Goal: Task Accomplishment & Management: Complete application form

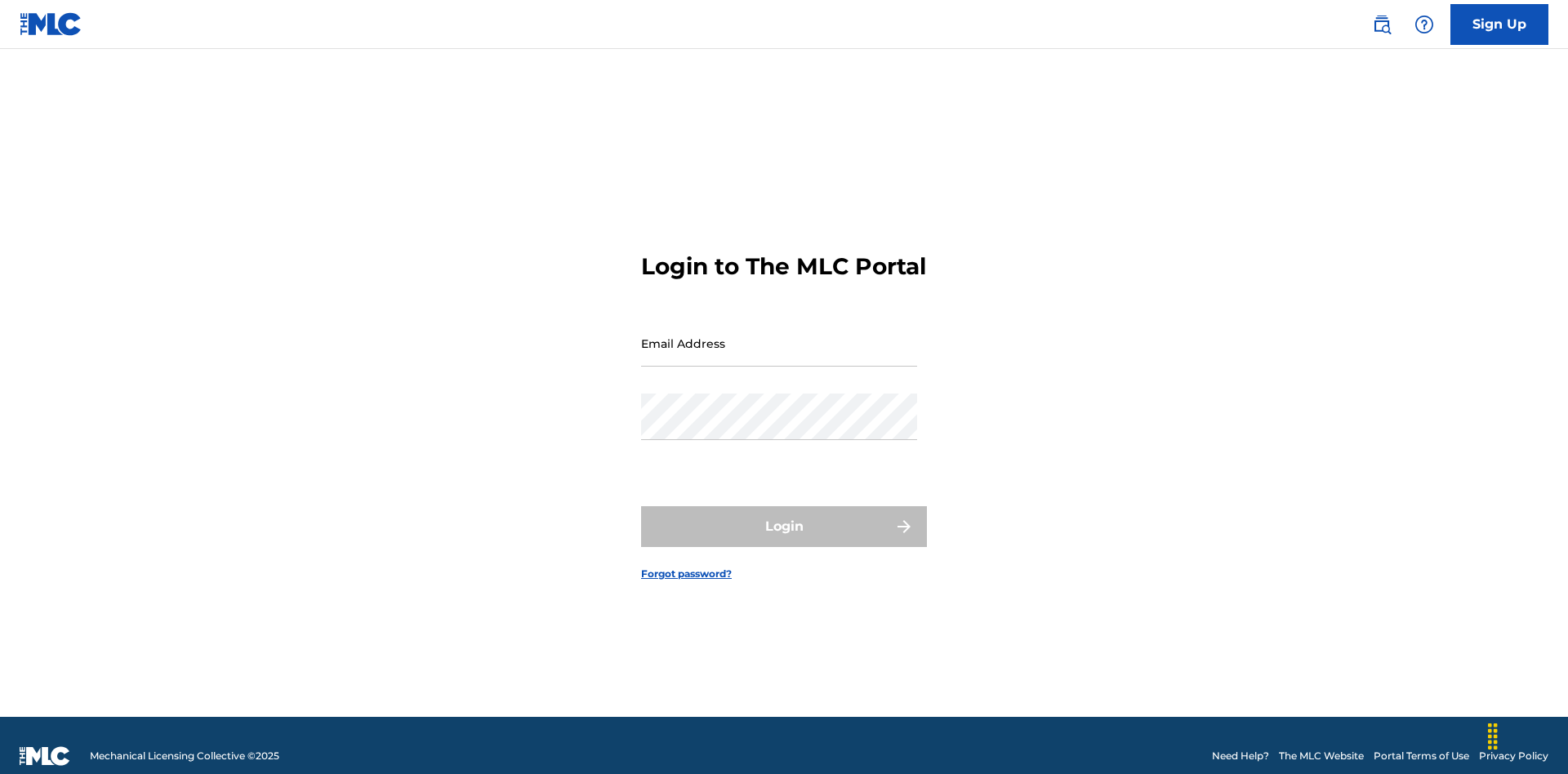
scroll to position [22, 0]
click at [779, 336] on input "Email Address" at bounding box center [779, 343] width 276 height 47
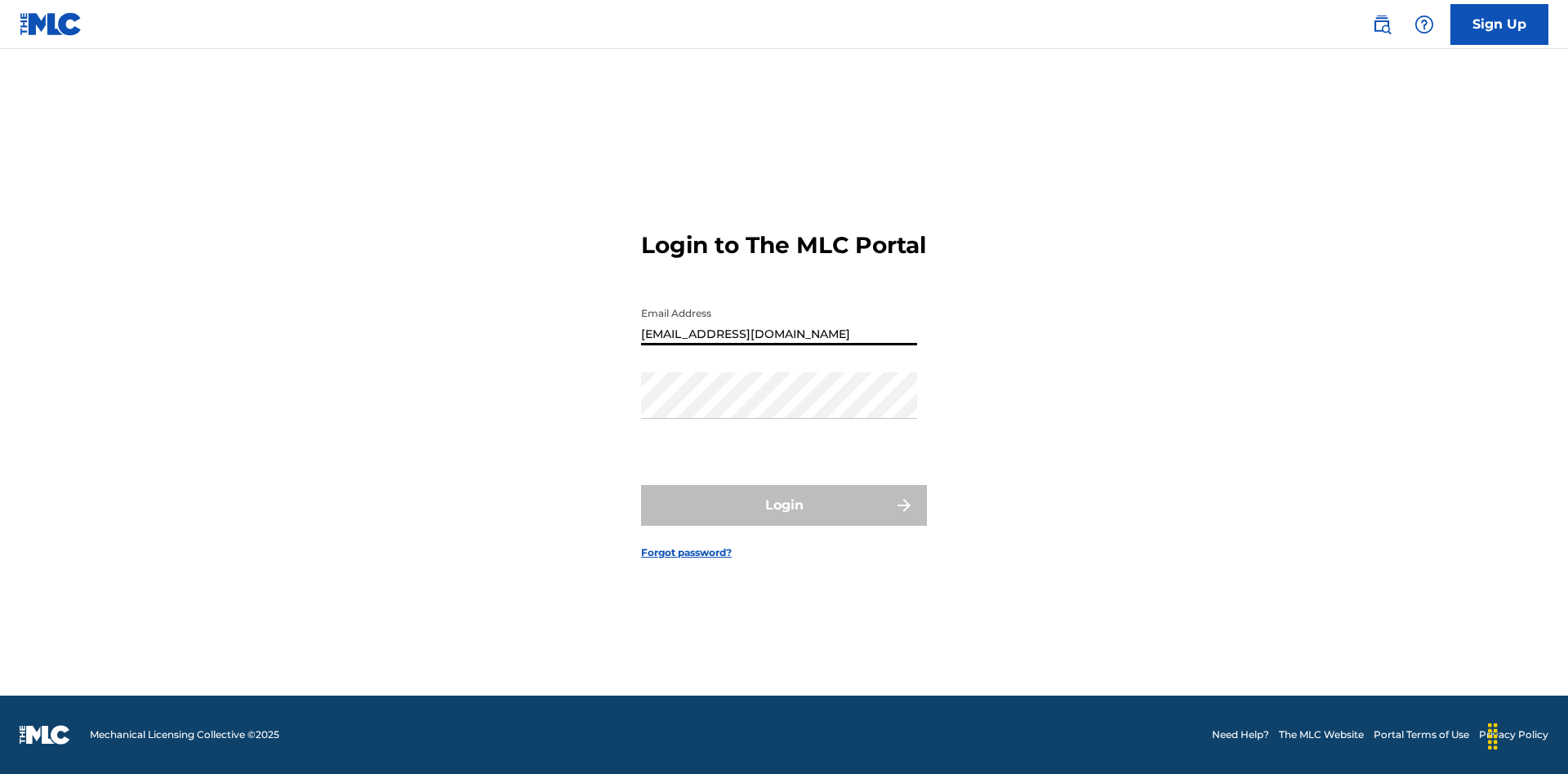
type input "[EMAIL_ADDRESS][DOMAIN_NAME]"
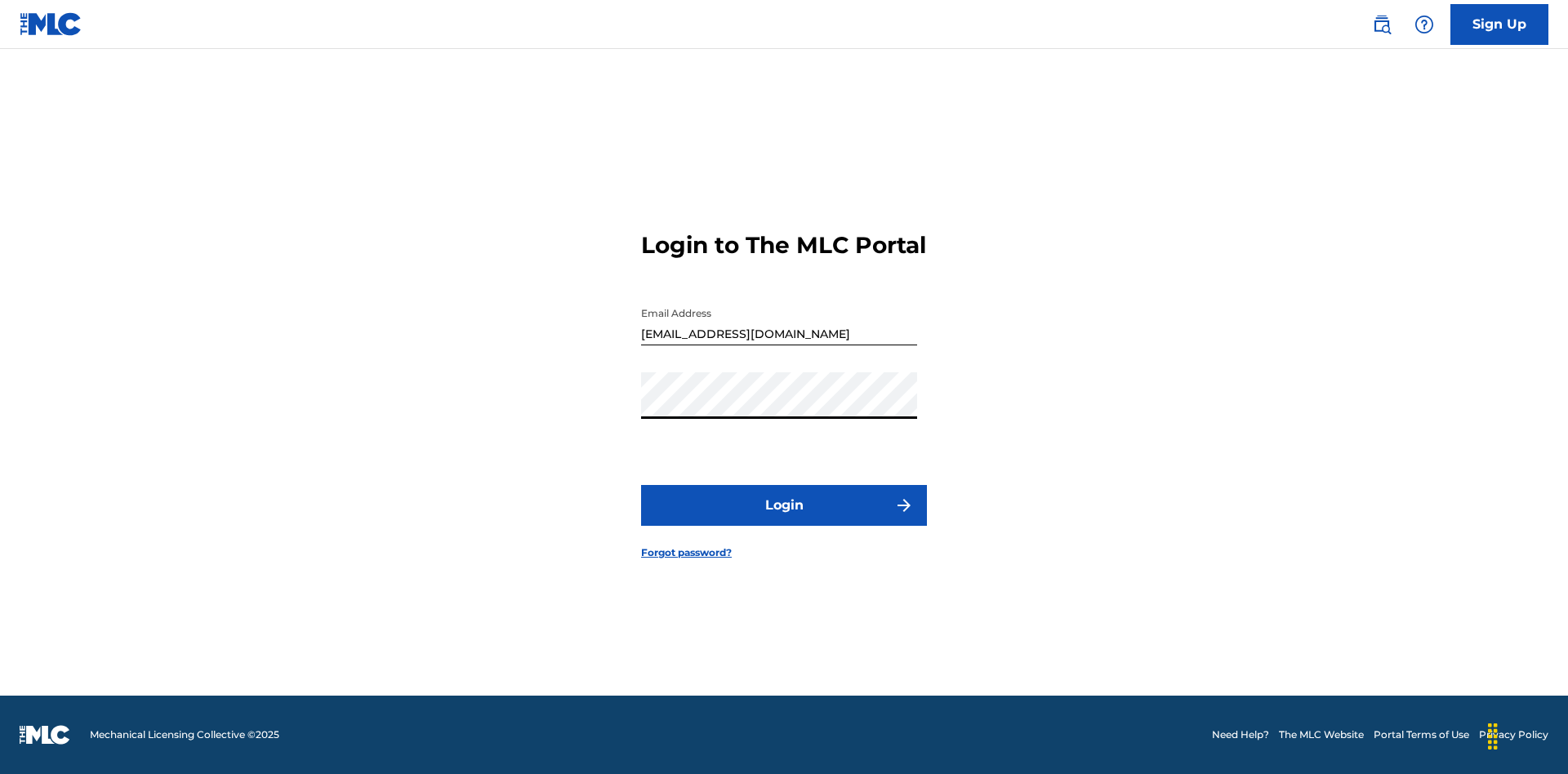
click at [784, 520] on button "Login" at bounding box center [784, 506] width 286 height 41
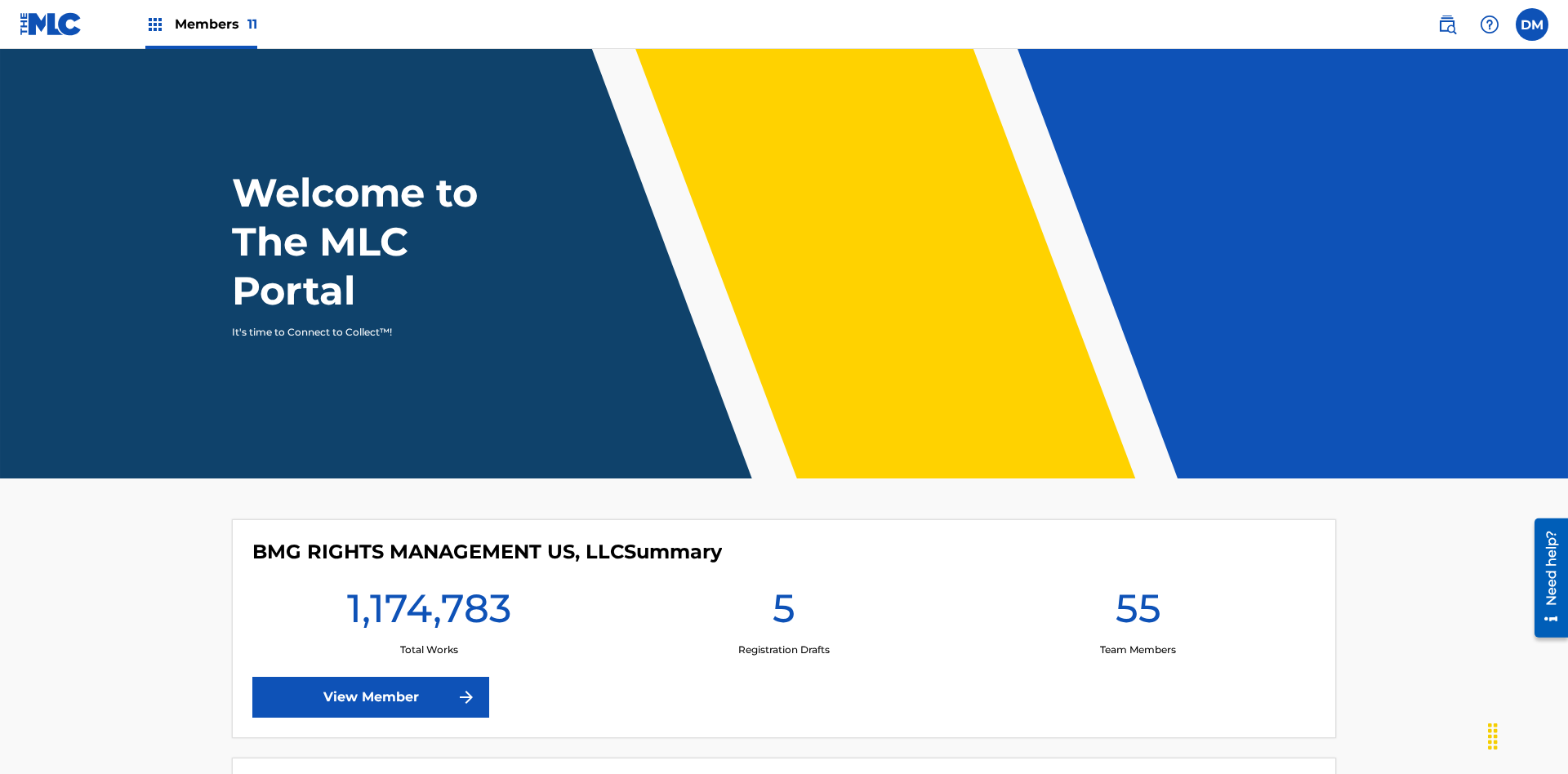
click at [201, 23] on span "Members 11" at bounding box center [216, 24] width 83 height 19
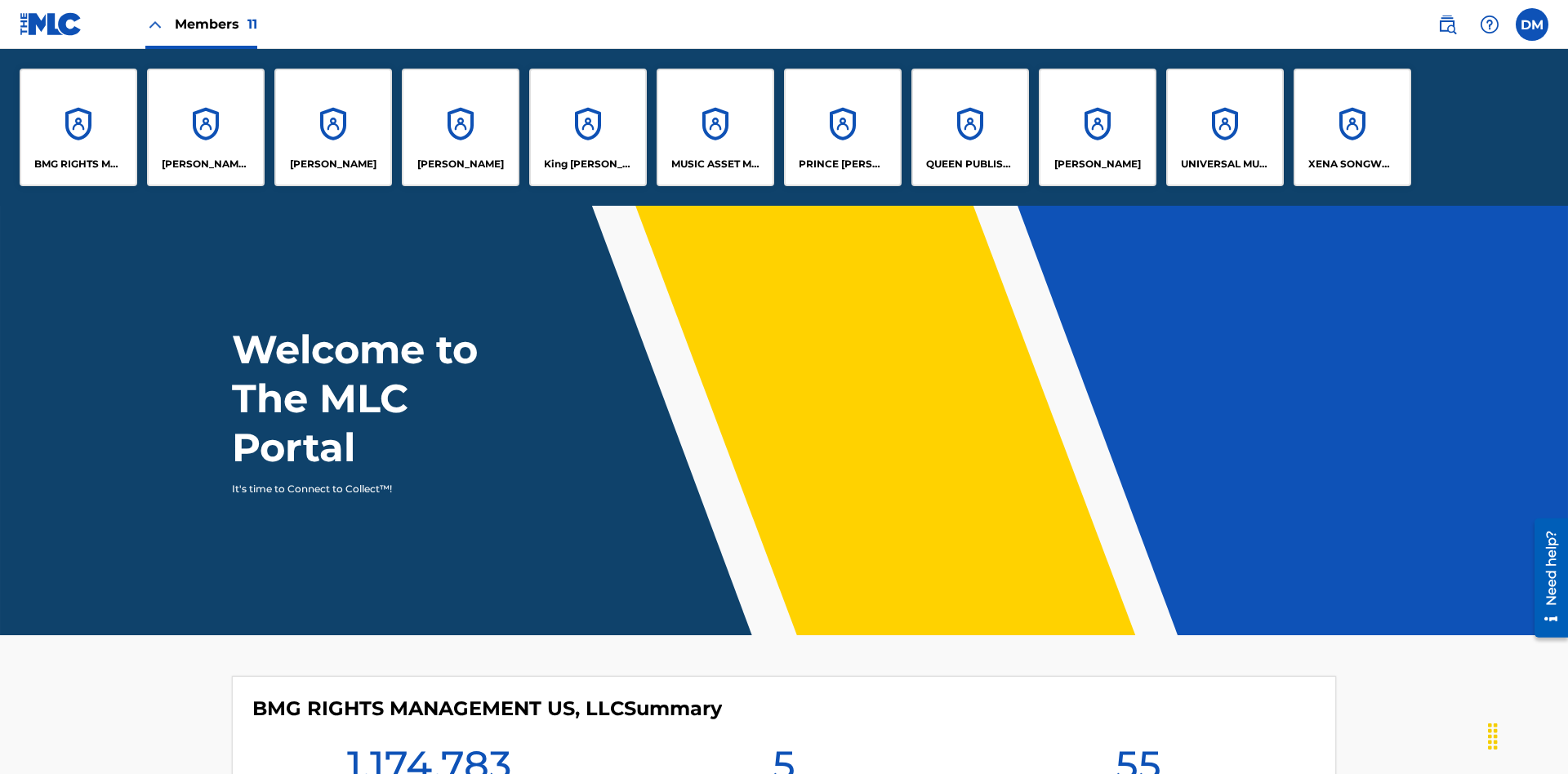
click at [969, 164] on p "QUEEN PUBLISHA" at bounding box center [970, 164] width 89 height 15
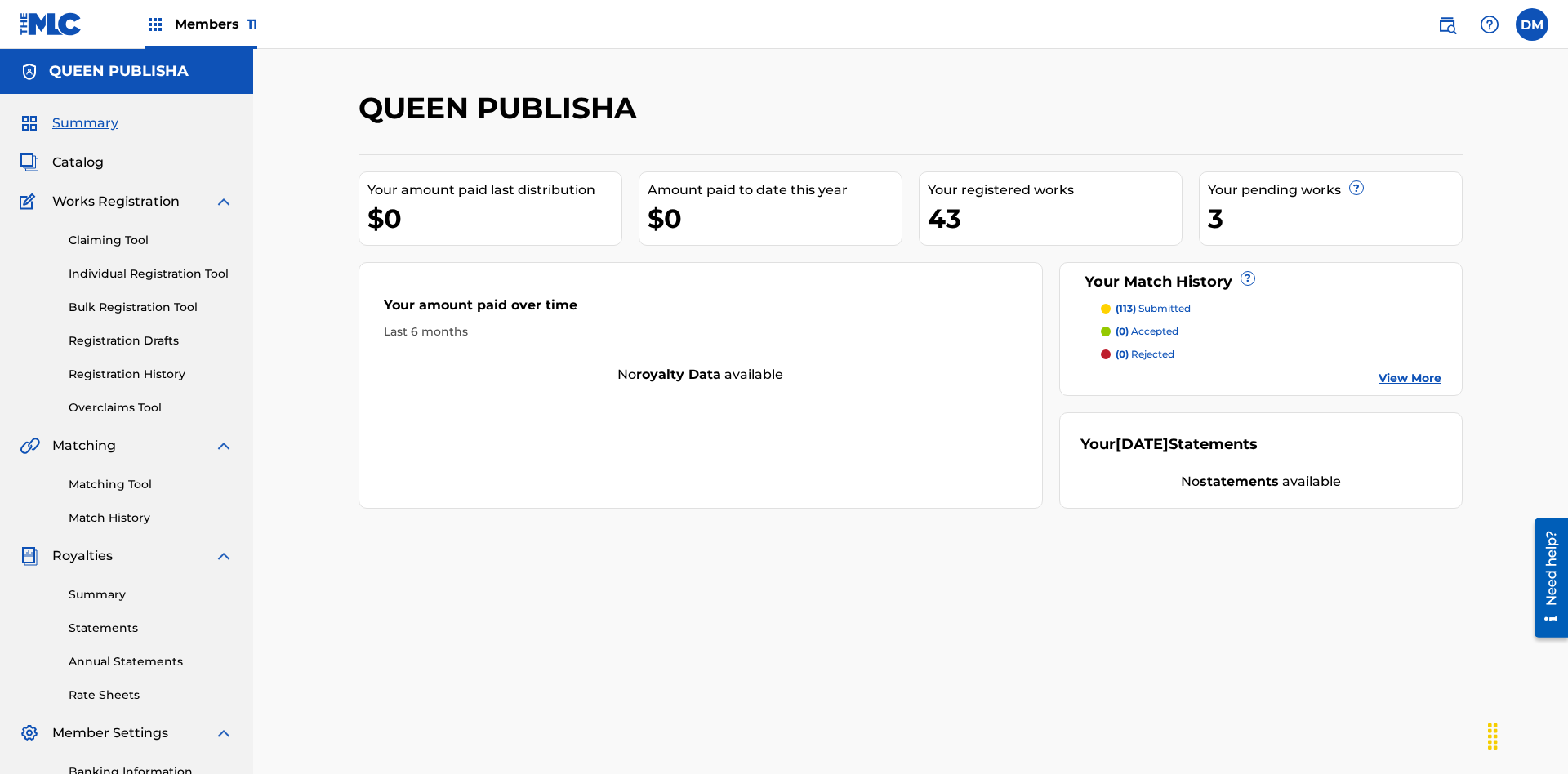
click at [78, 153] on span "Catalog" at bounding box center [78, 162] width 52 height 20
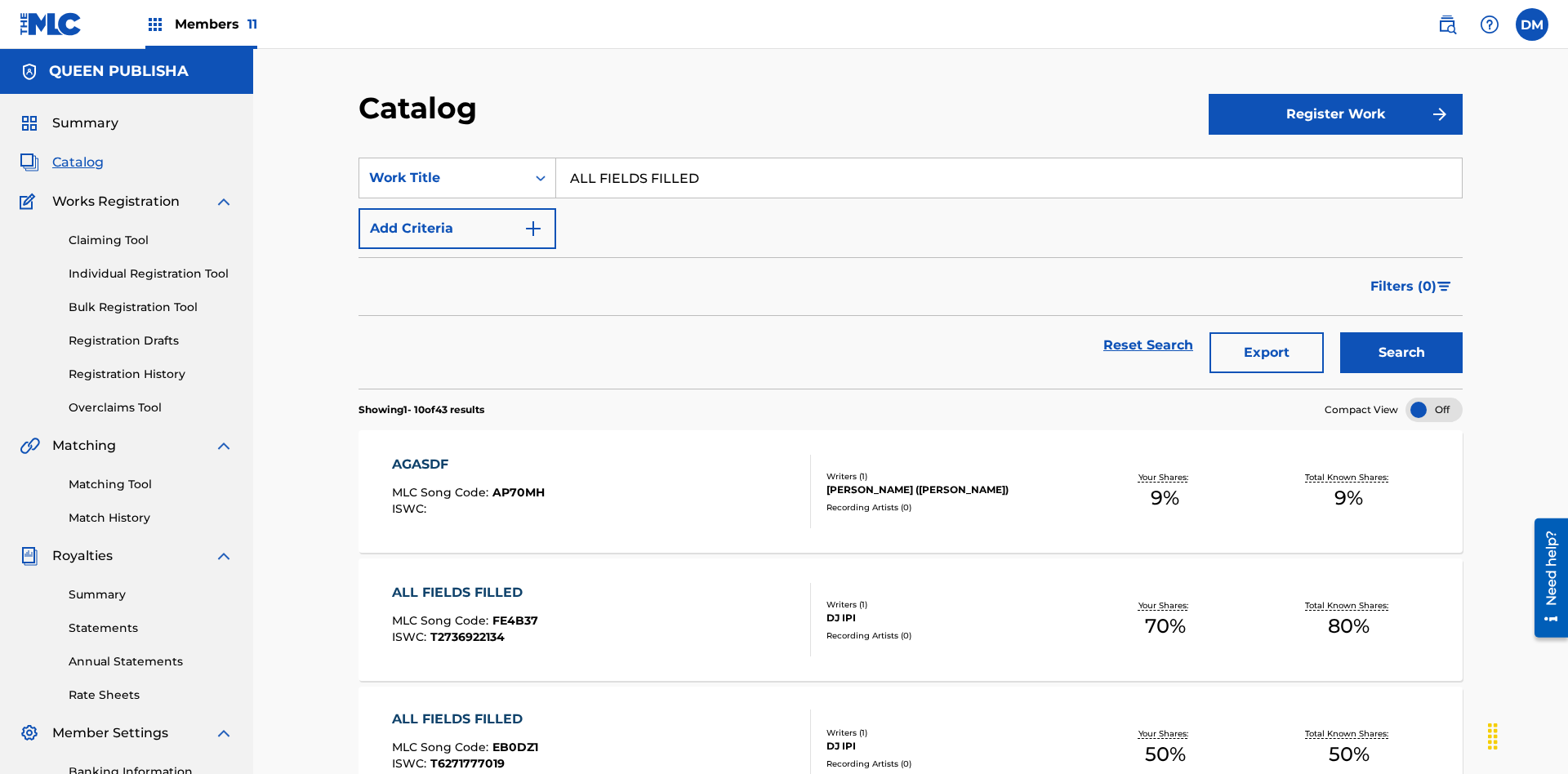
click at [1402, 332] on button "Search" at bounding box center [1401, 353] width 123 height 41
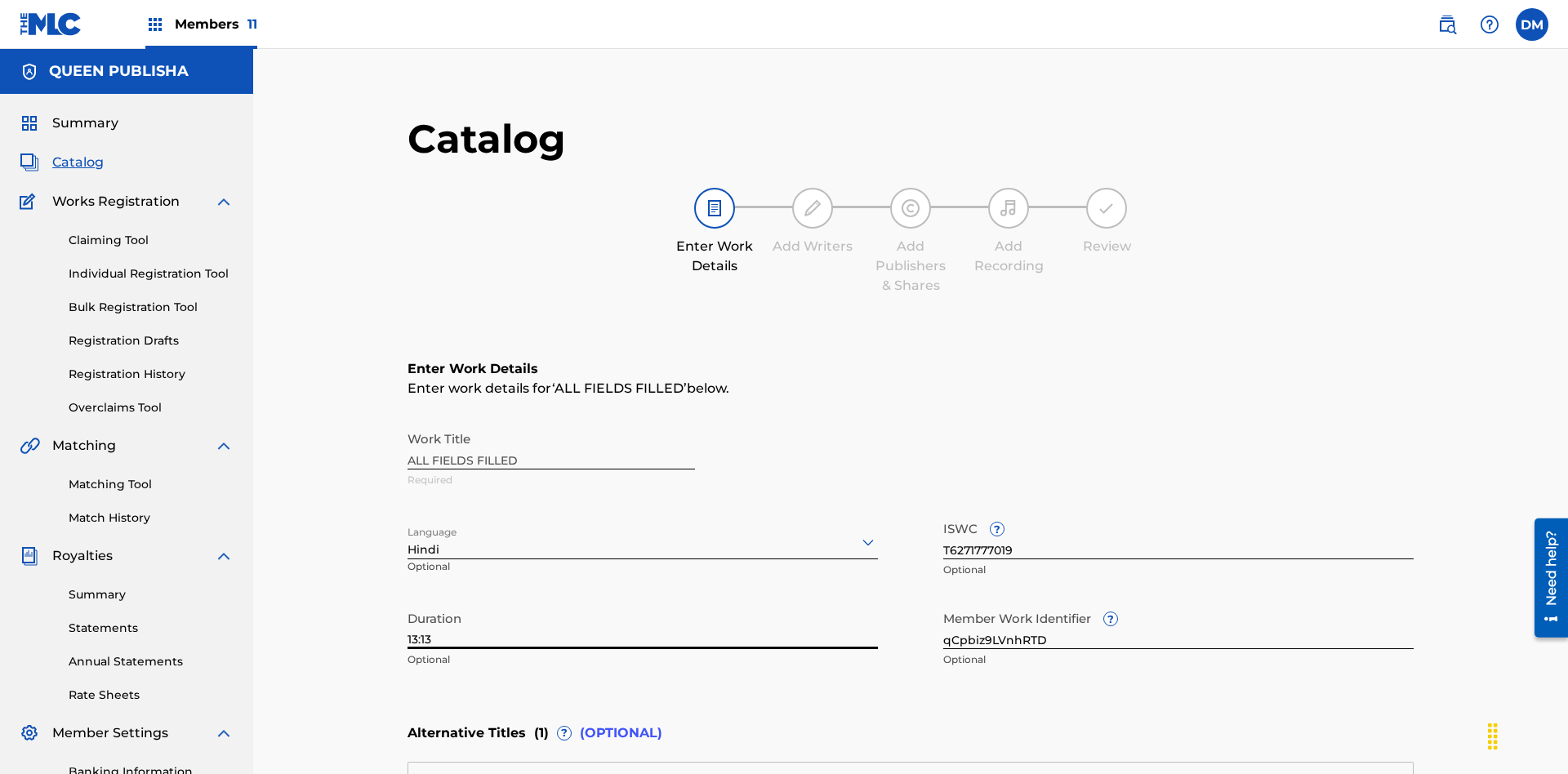
type input "13:13"
click at [859, 533] on icon at bounding box center [868, 542] width 20 height 20
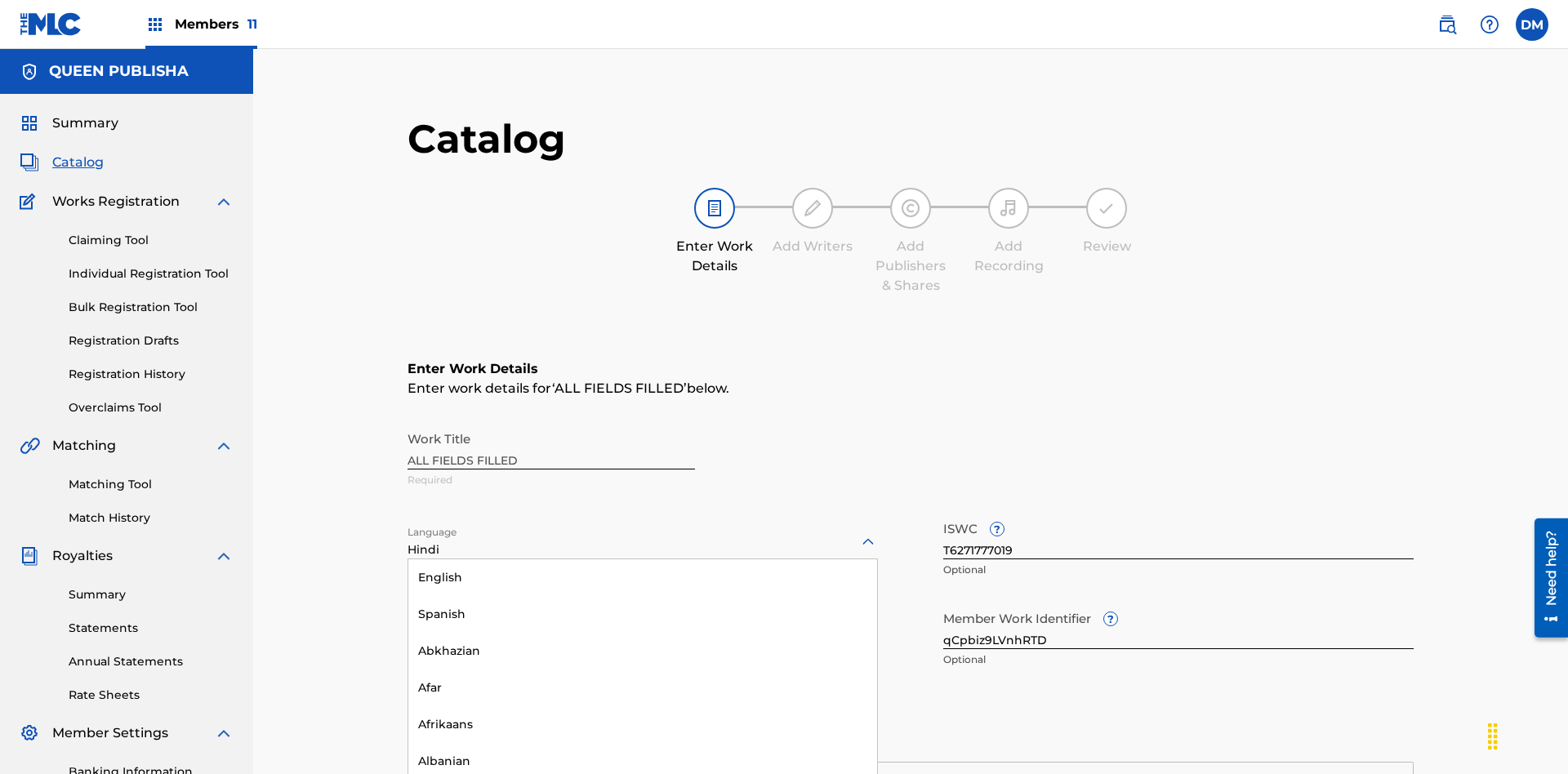
click at [943, 602] on input "qCpbiz9LVnhRTD" at bounding box center [1178, 626] width 470 height 47
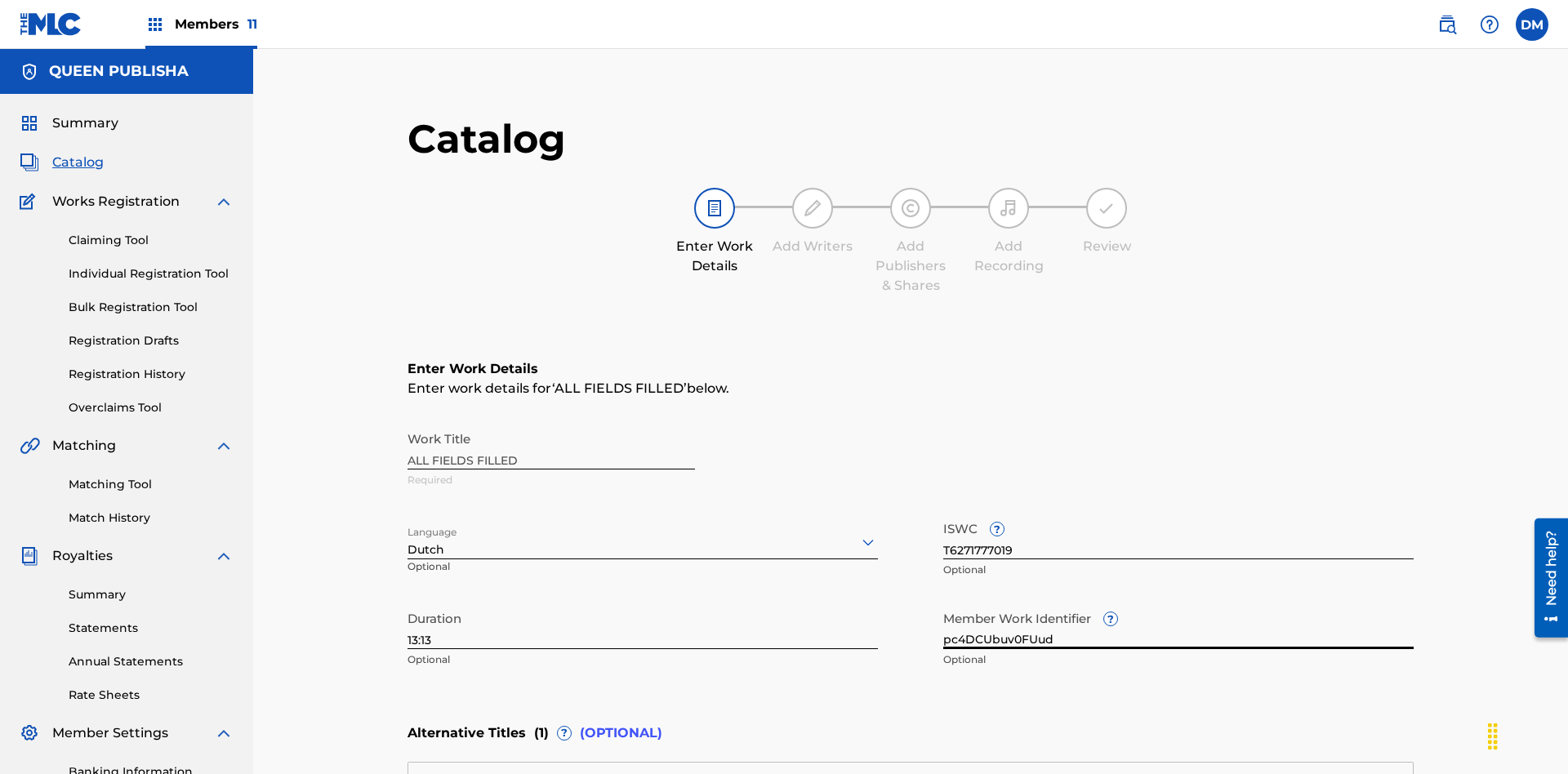
type input "pc4DCUbuv0FUud"
click at [943, 513] on input "T6271777019" at bounding box center [1178, 537] width 470 height 47
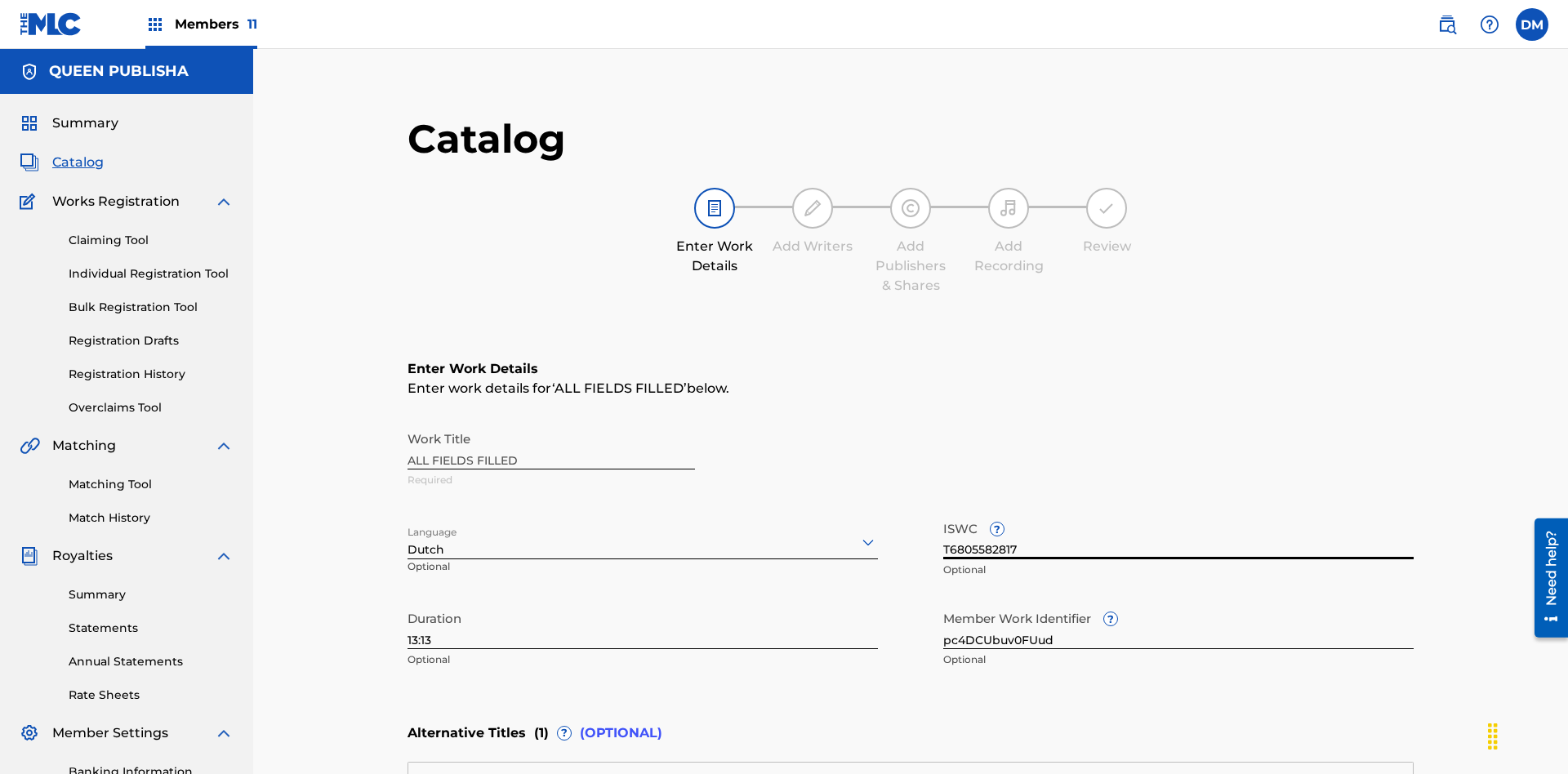
type input "T6805582817"
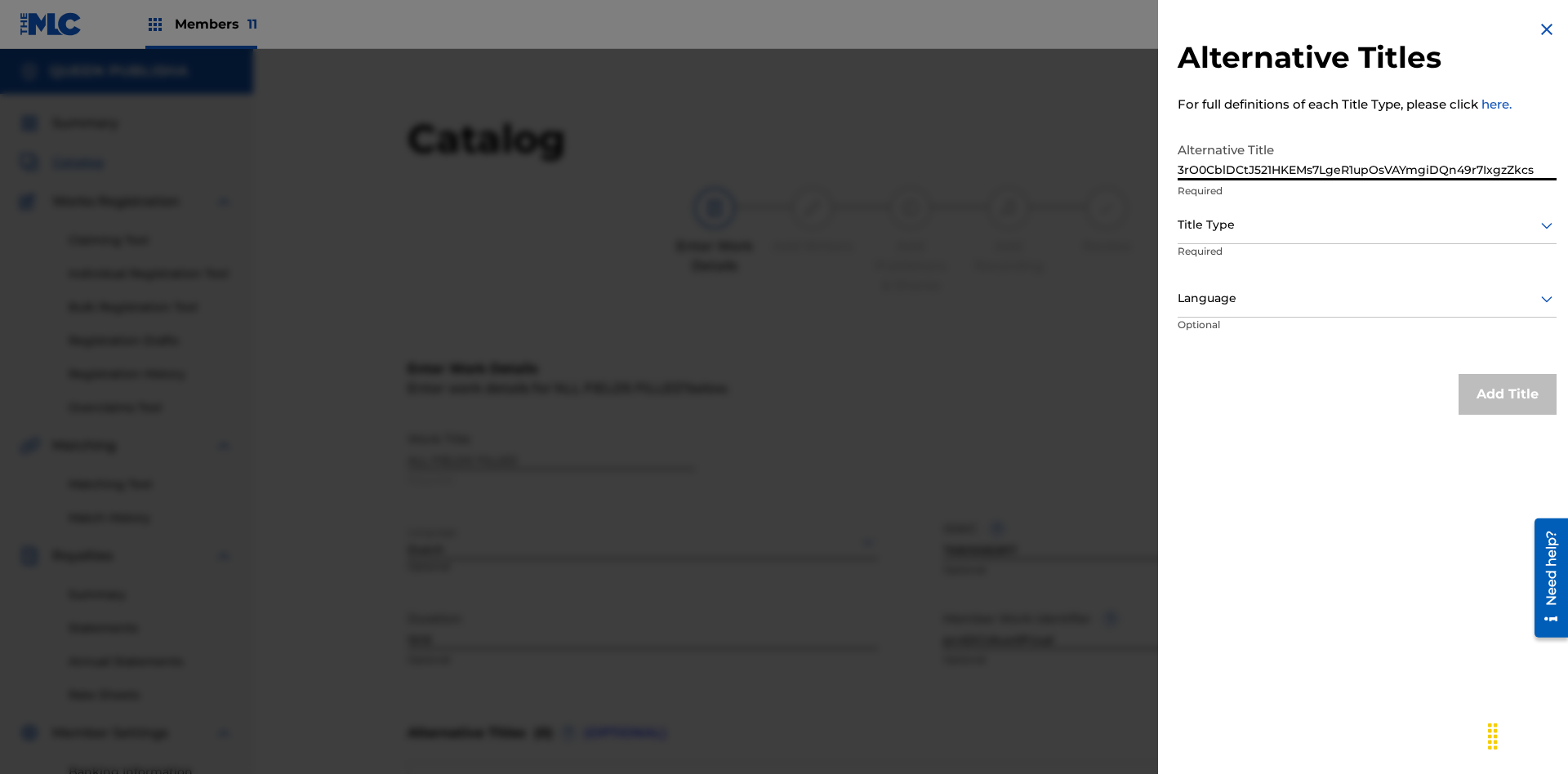
type input "3rO0CblDCtJ521HKEMs7LgeR1upOsVAYmgiDQn49r7IxgzZkcs"
click at [1367, 224] on div at bounding box center [1367, 225] width 379 height 21
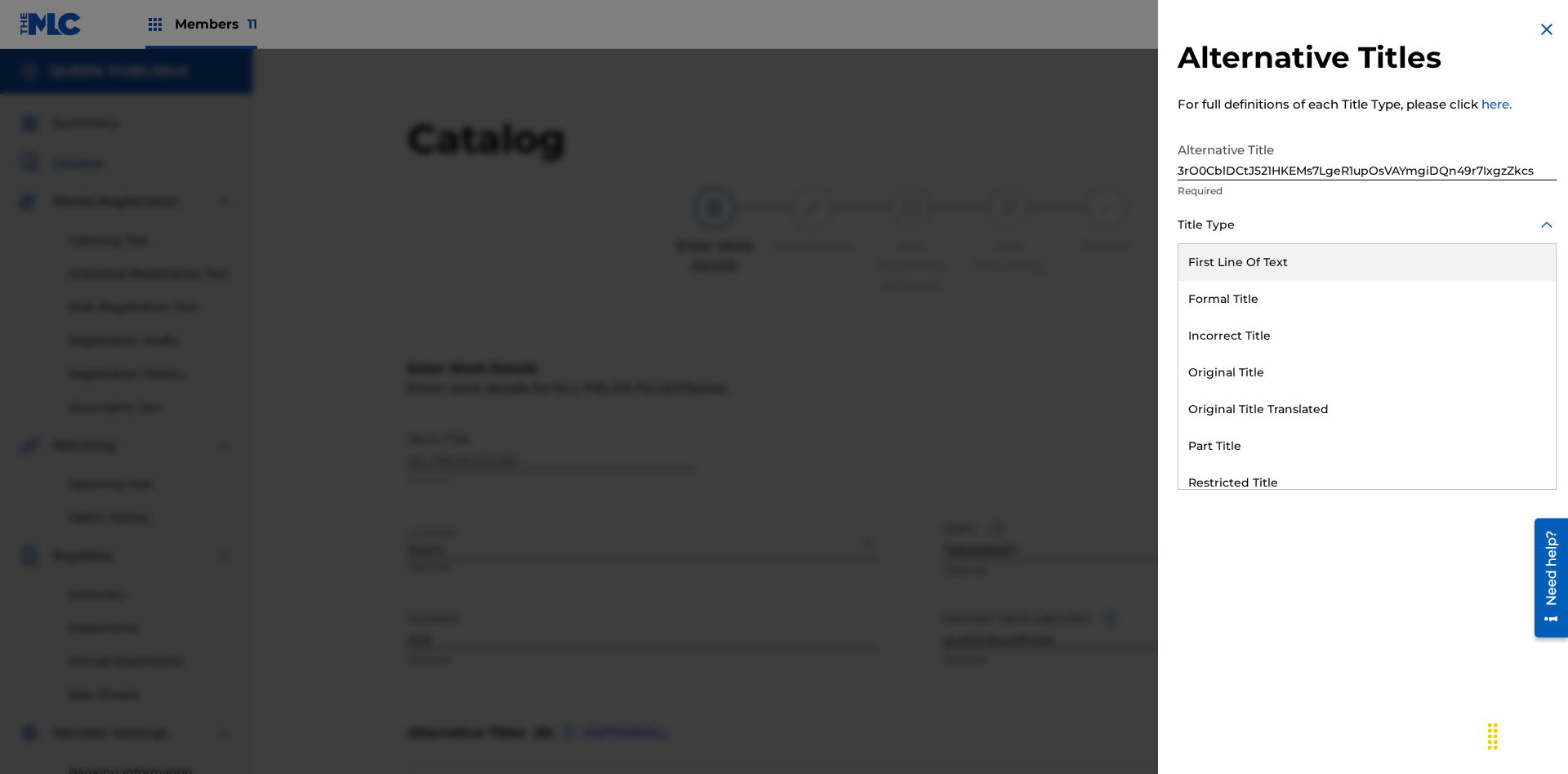
click at [1367, 446] on div "Part Title" at bounding box center [1367, 446] width 377 height 37
click at [1367, 298] on div at bounding box center [1367, 298] width 379 height 21
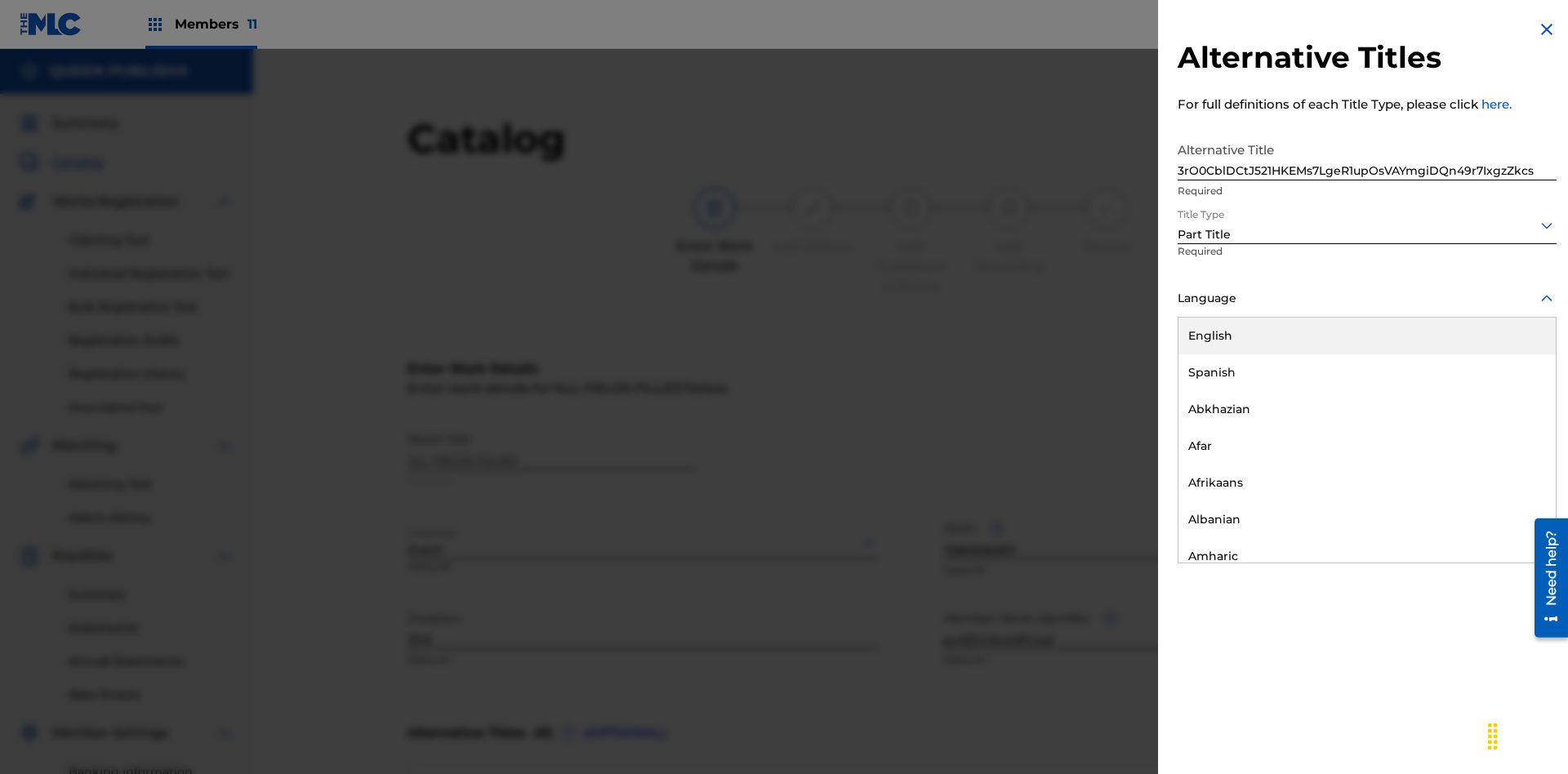
click at [1508, 394] on button "Add Title" at bounding box center [1508, 395] width 98 height 41
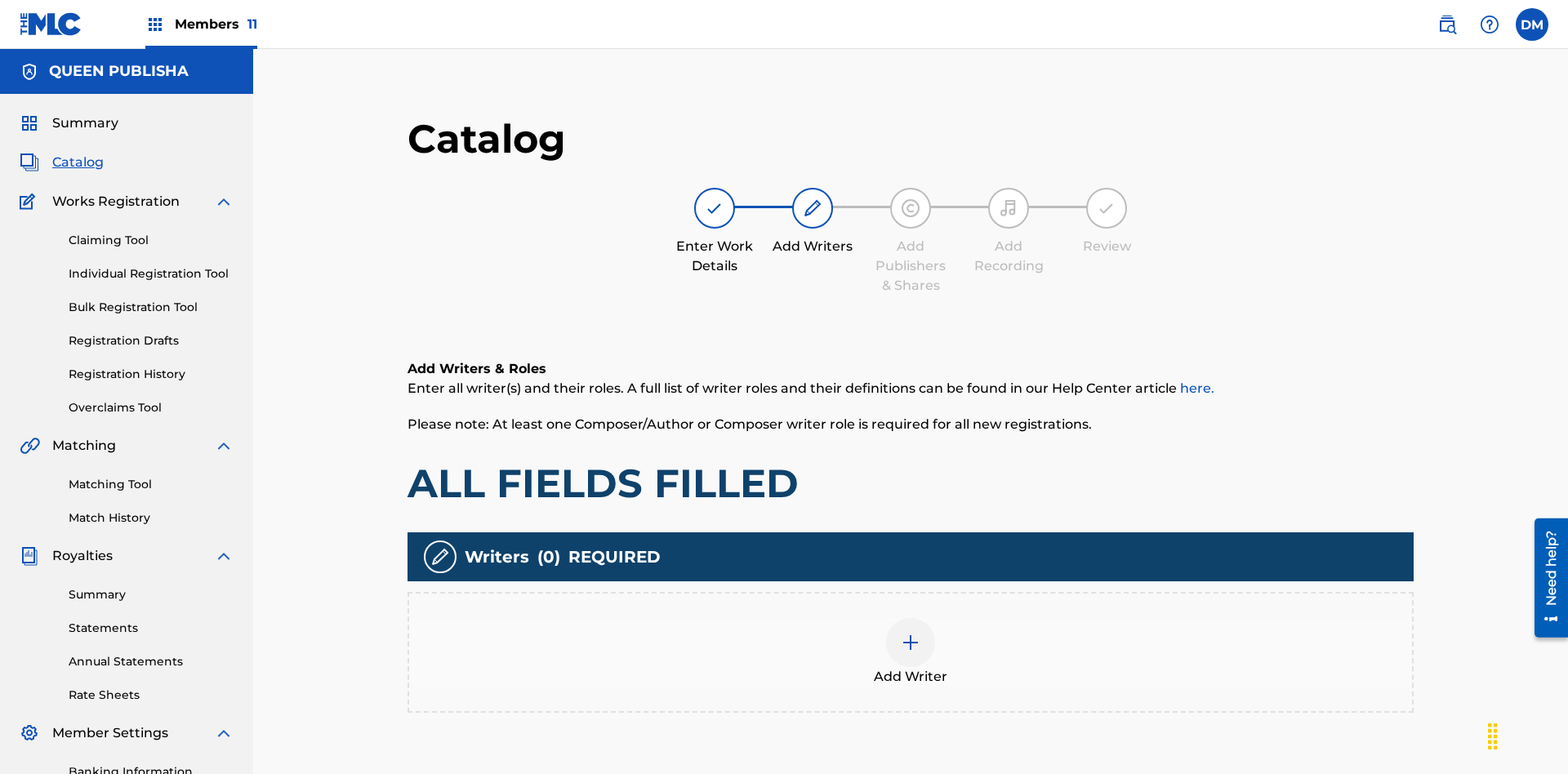
click at [901, 633] on img at bounding box center [910, 643] width 20 height 20
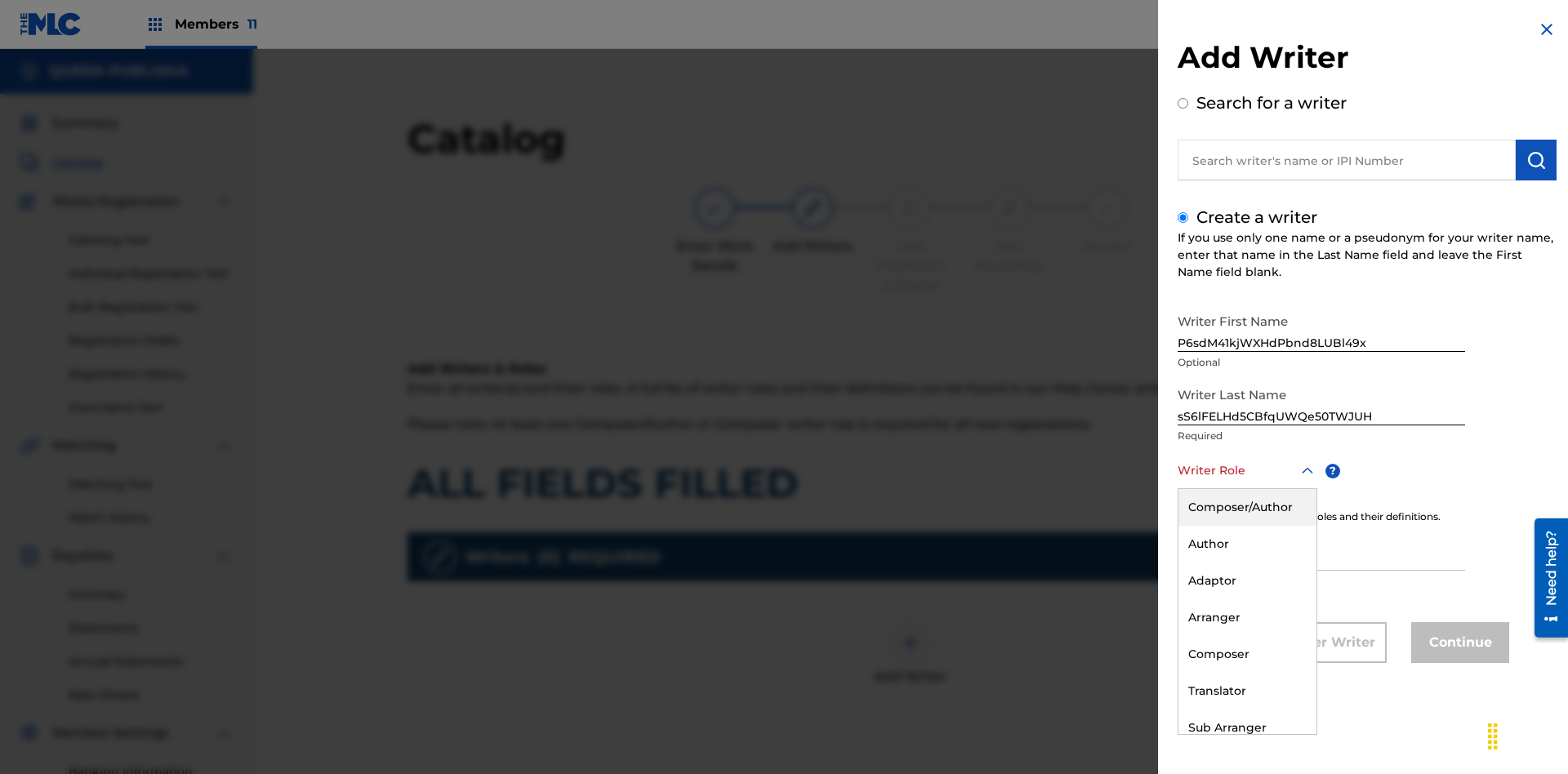
click at [1246, 654] on div "Composer" at bounding box center [1247, 654] width 138 height 37
click at [1321, 549] on input "IPI" at bounding box center [1321, 548] width 287 height 47
click at [1458, 645] on button "Continue" at bounding box center [1460, 643] width 98 height 41
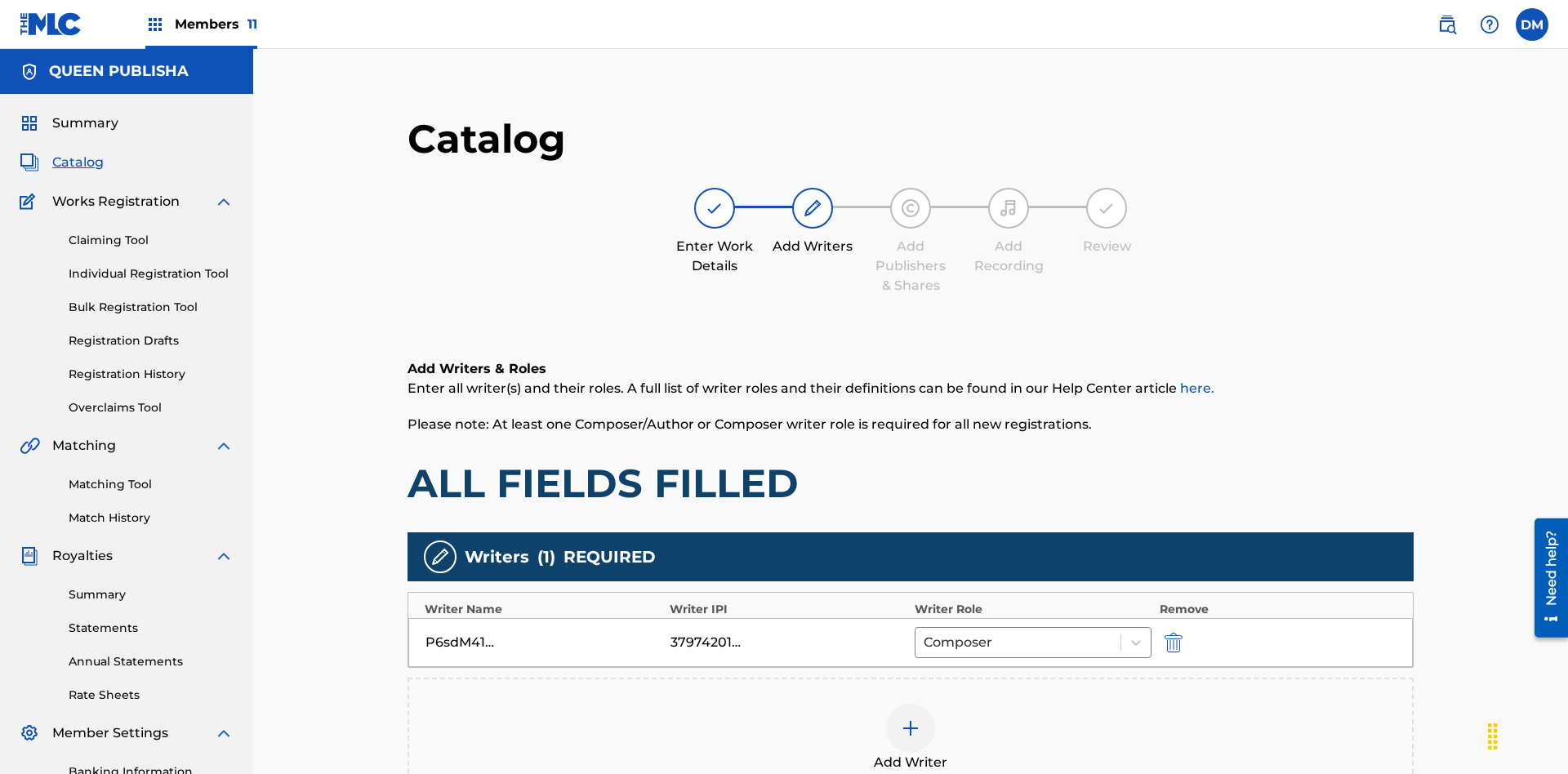
click at [886, 704] on div at bounding box center [910, 728] width 49 height 49
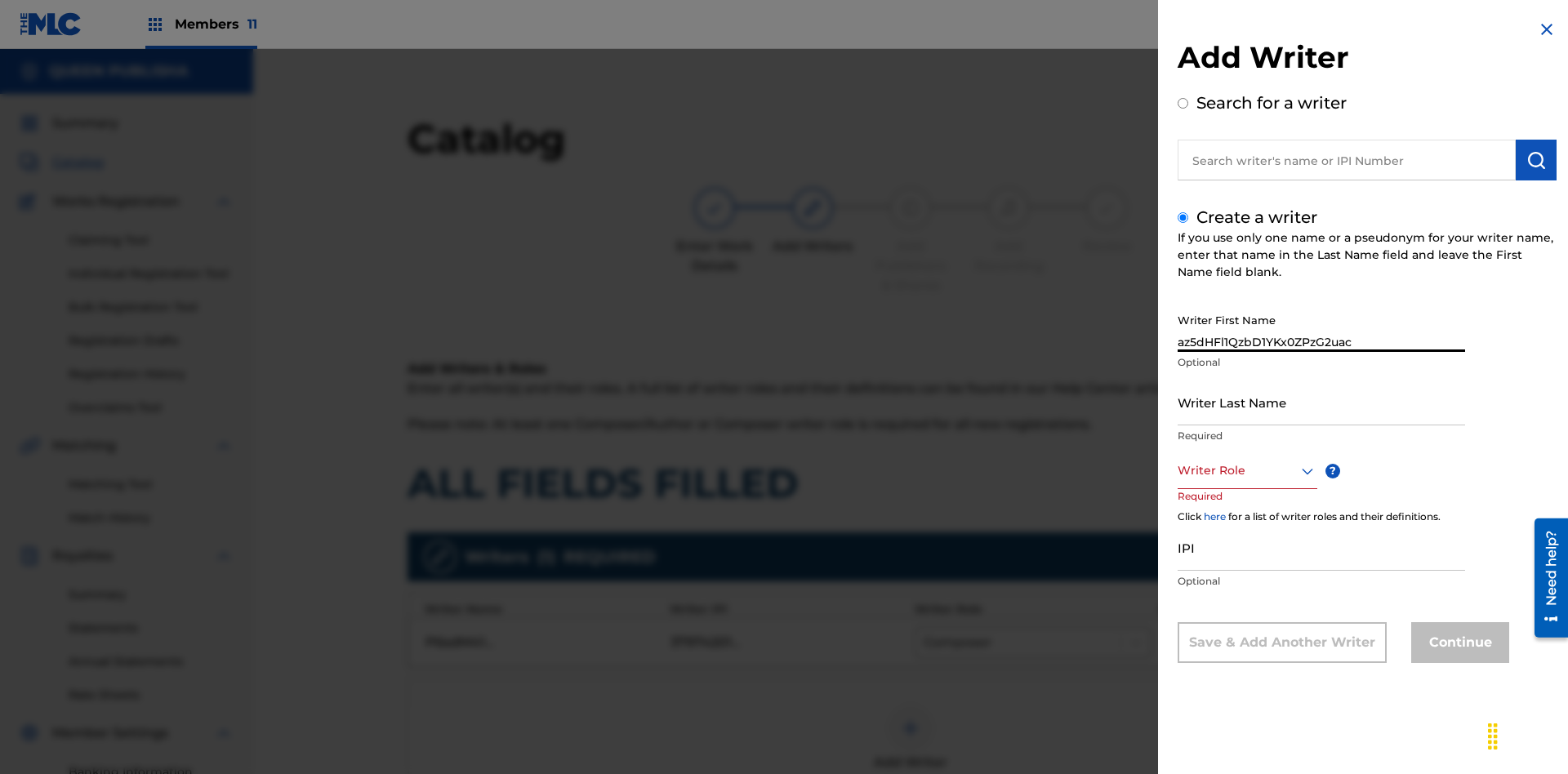
type input "az5dHFl1QzbD1YKx0ZPzG2uac"
click at [1321, 402] on input "Writer Last Name" at bounding box center [1321, 402] width 287 height 47
type input "N9bYPBDrueSgVTGkl7wu6Grtv"
click at [1246, 470] on div at bounding box center [1247, 471] width 140 height 21
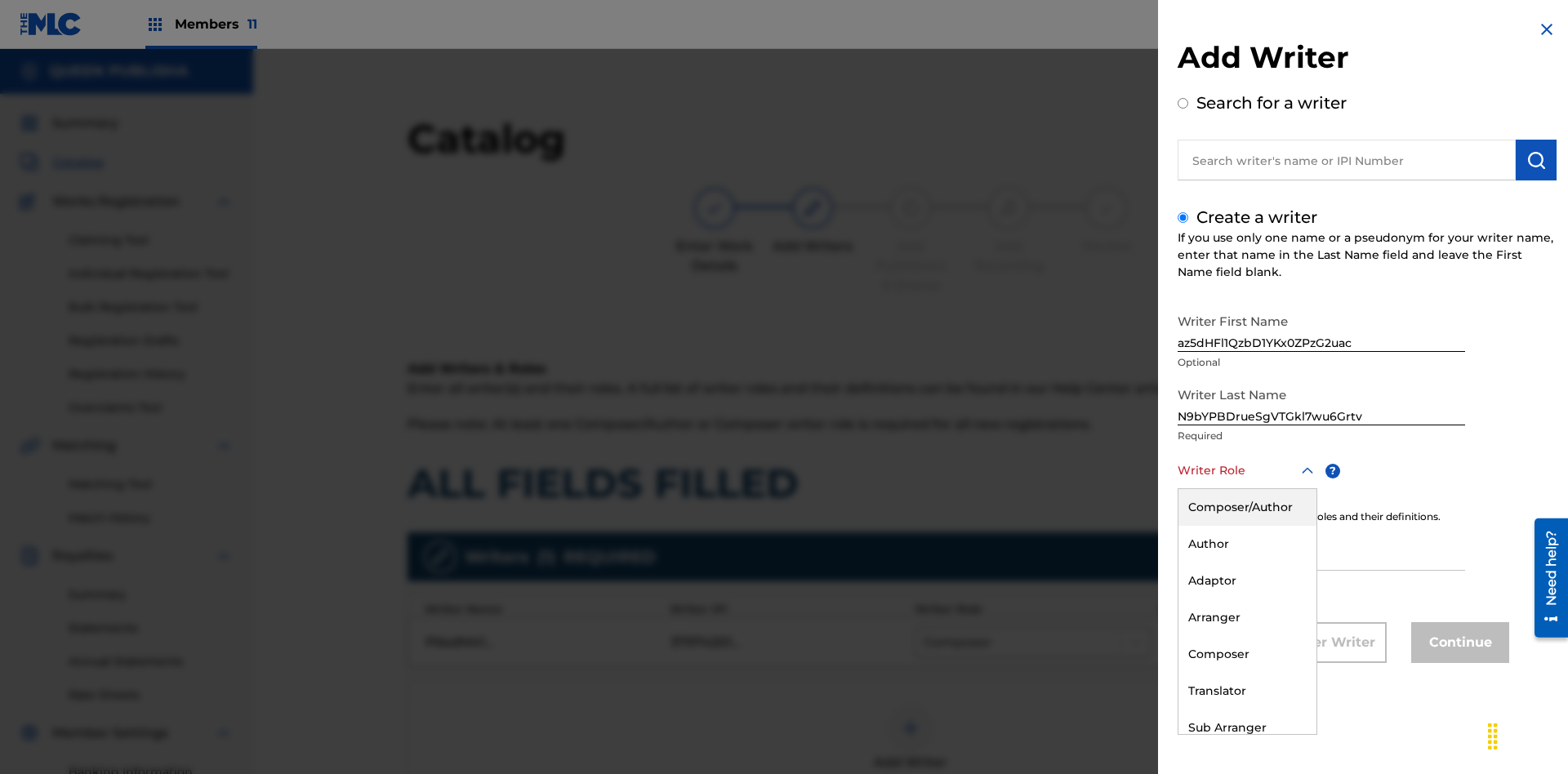
click at [1246, 617] on div "Arranger" at bounding box center [1247, 617] width 138 height 37
click at [1321, 549] on input "IPI" at bounding box center [1321, 548] width 287 height 47
click at [1458, 645] on button "Continue" at bounding box center [1460, 643] width 98 height 41
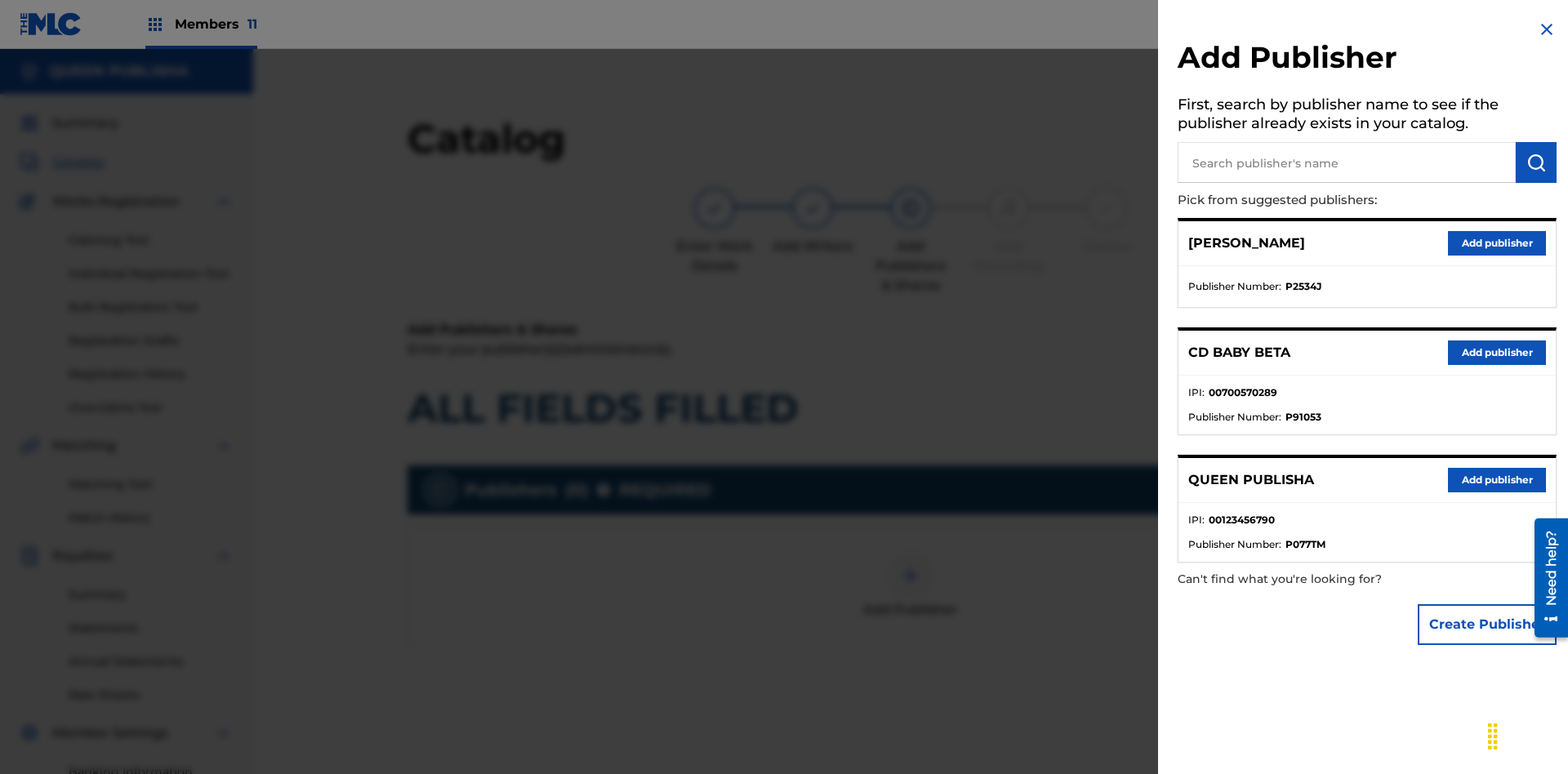
click at [1488, 624] on button "Create Publisher" at bounding box center [1487, 625] width 139 height 41
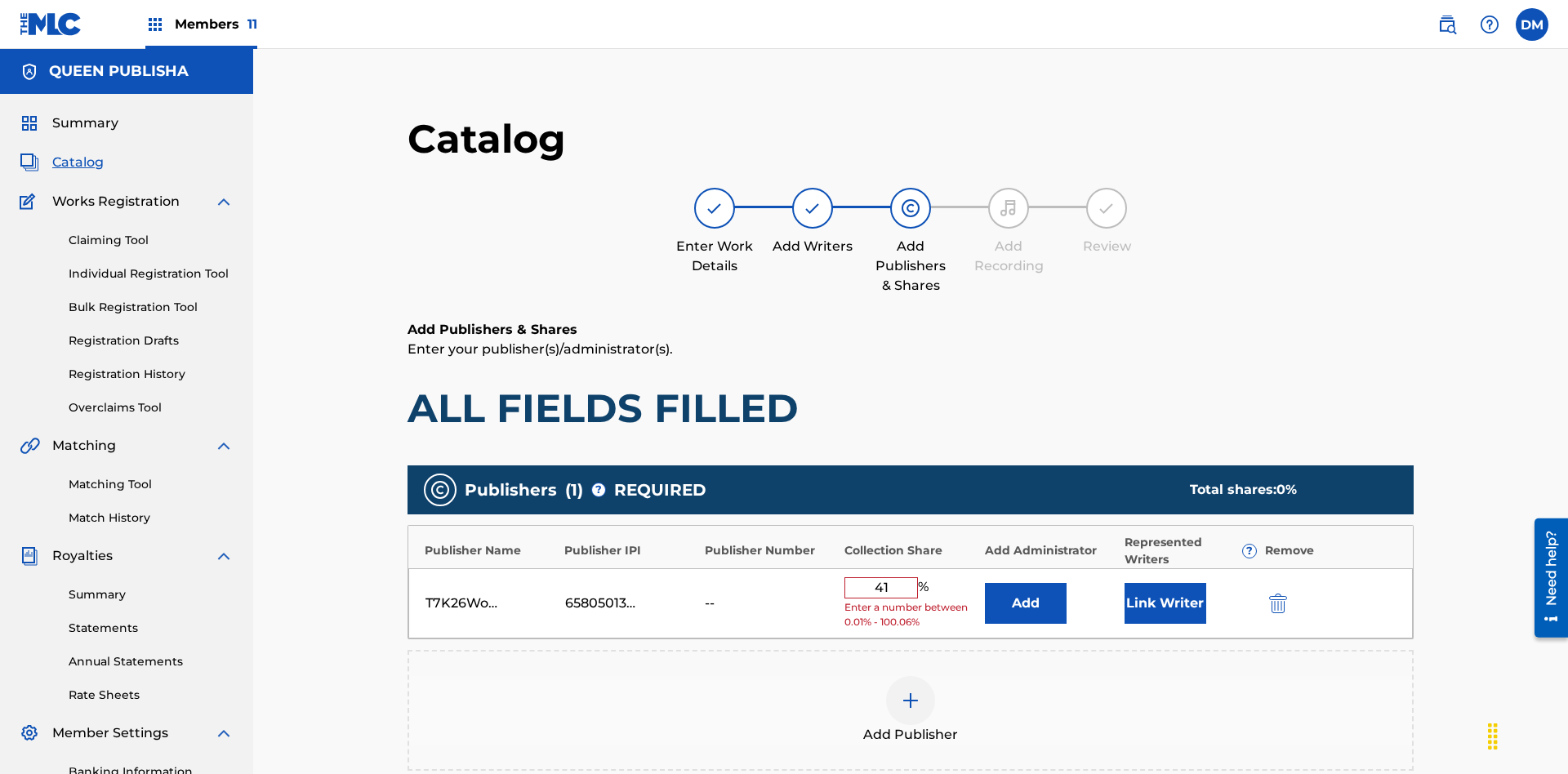
type input "41"
click at [1125, 583] on button "Link Writer" at bounding box center [1165, 603] width 82 height 41
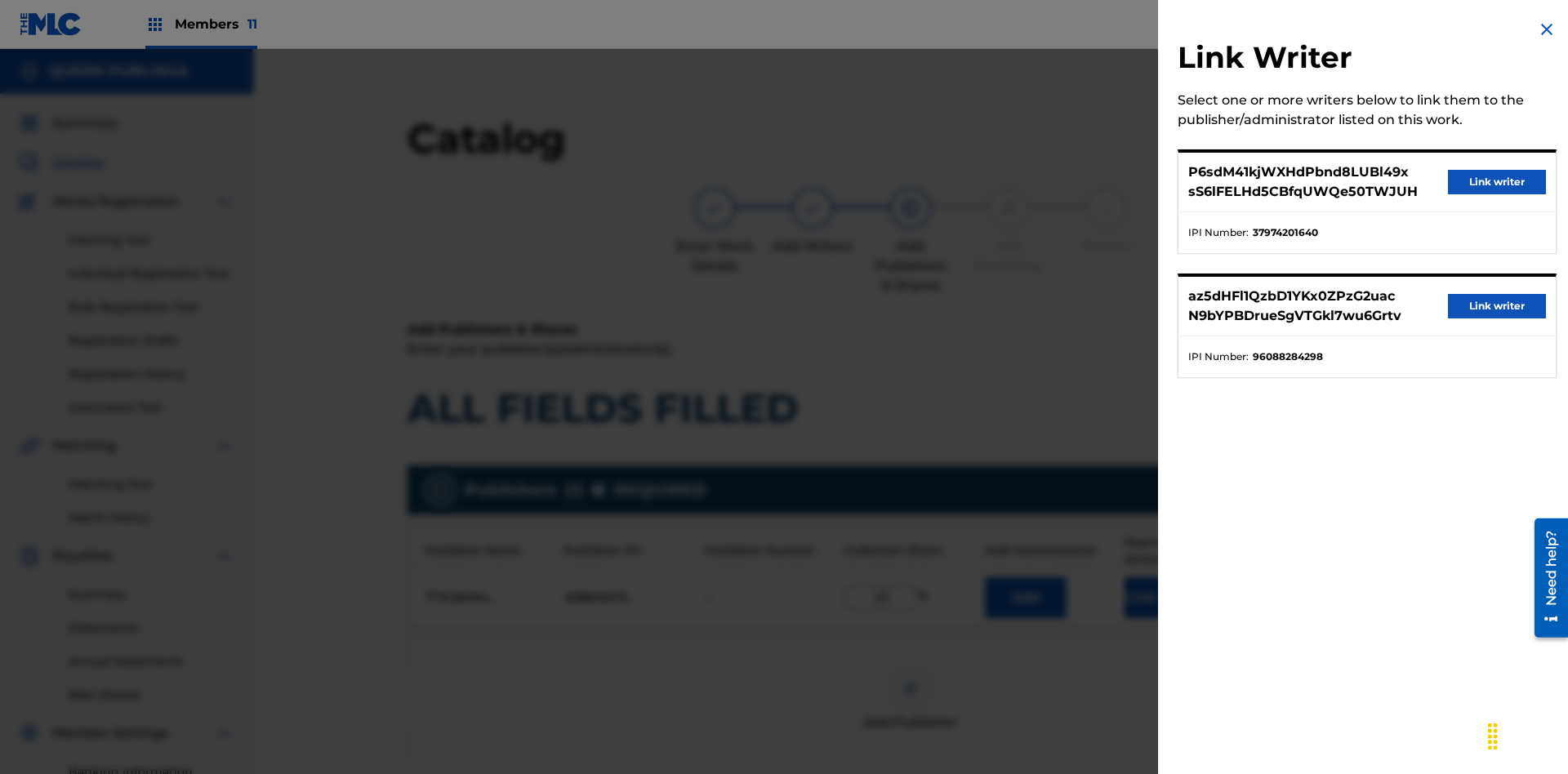
click at [1498, 182] on button "Link writer" at bounding box center [1497, 182] width 98 height 24
click at [1125, 577] on button "Link Writer" at bounding box center [1165, 598] width 82 height 41
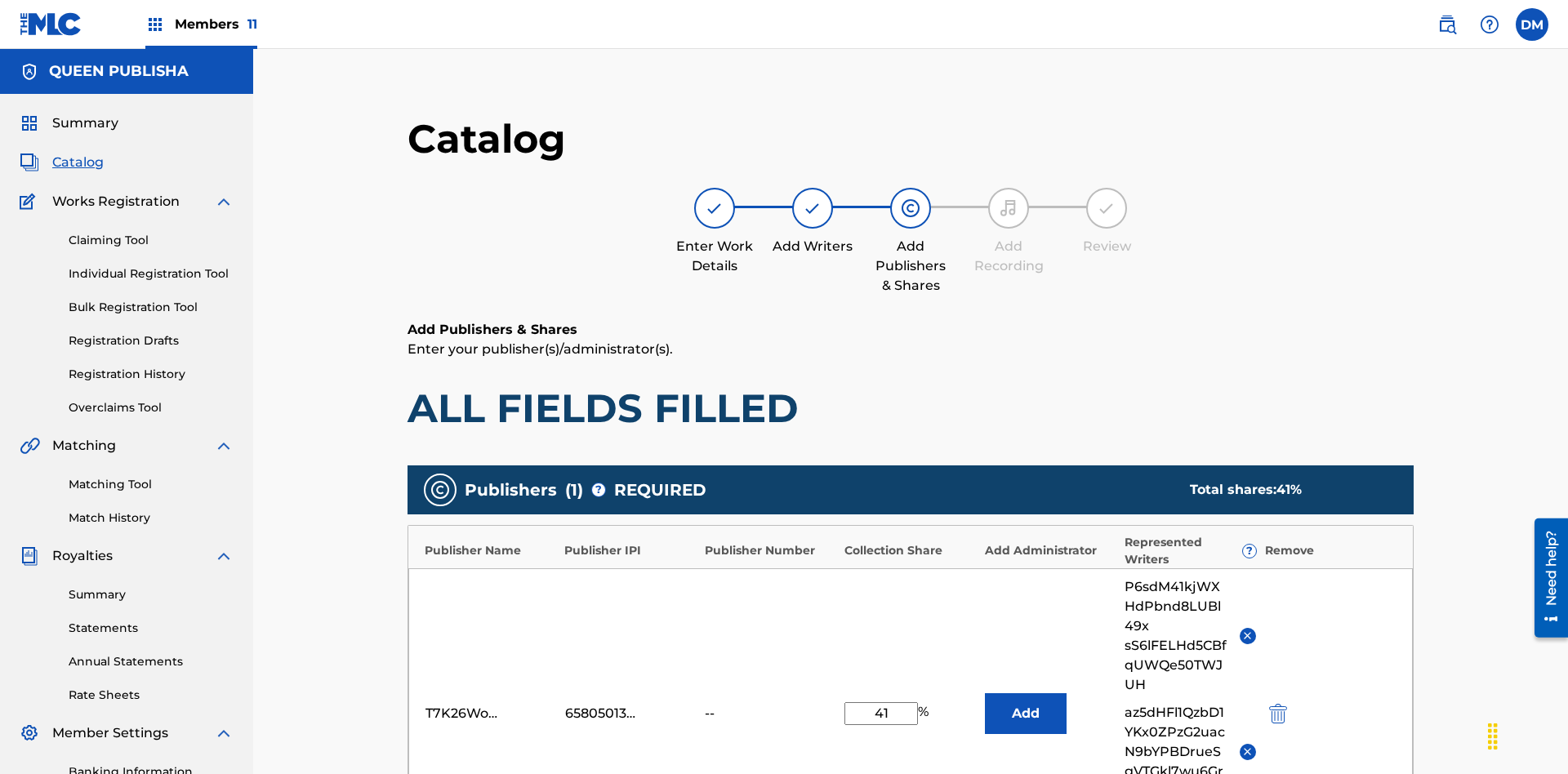
click at [985, 693] on button "Add" at bounding box center [1026, 714] width 82 height 41
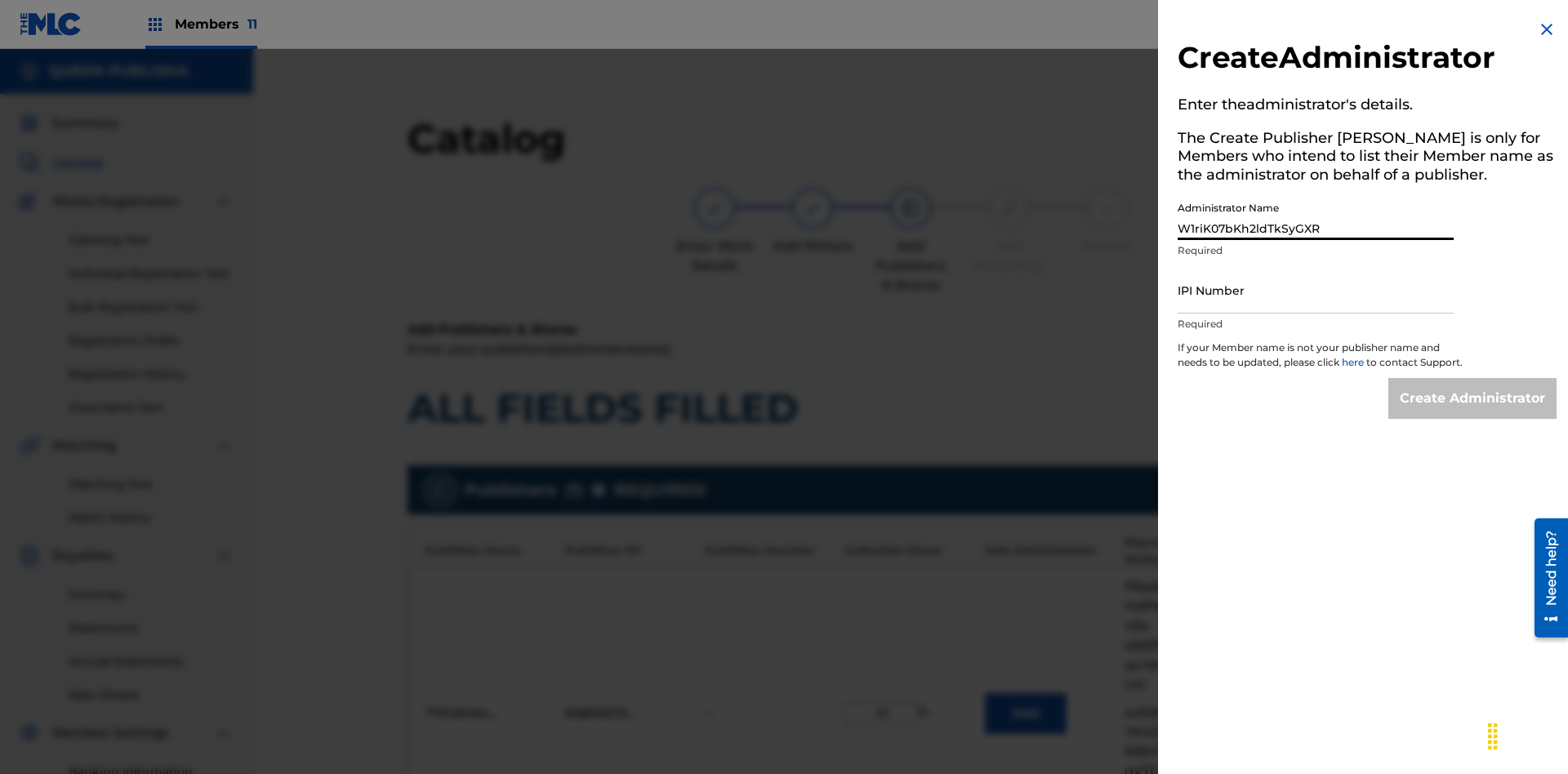
click at [1316, 290] on input "IPI Number" at bounding box center [1316, 291] width 276 height 47
click at [1473, 413] on input "Create Administrator" at bounding box center [1472, 399] width 168 height 41
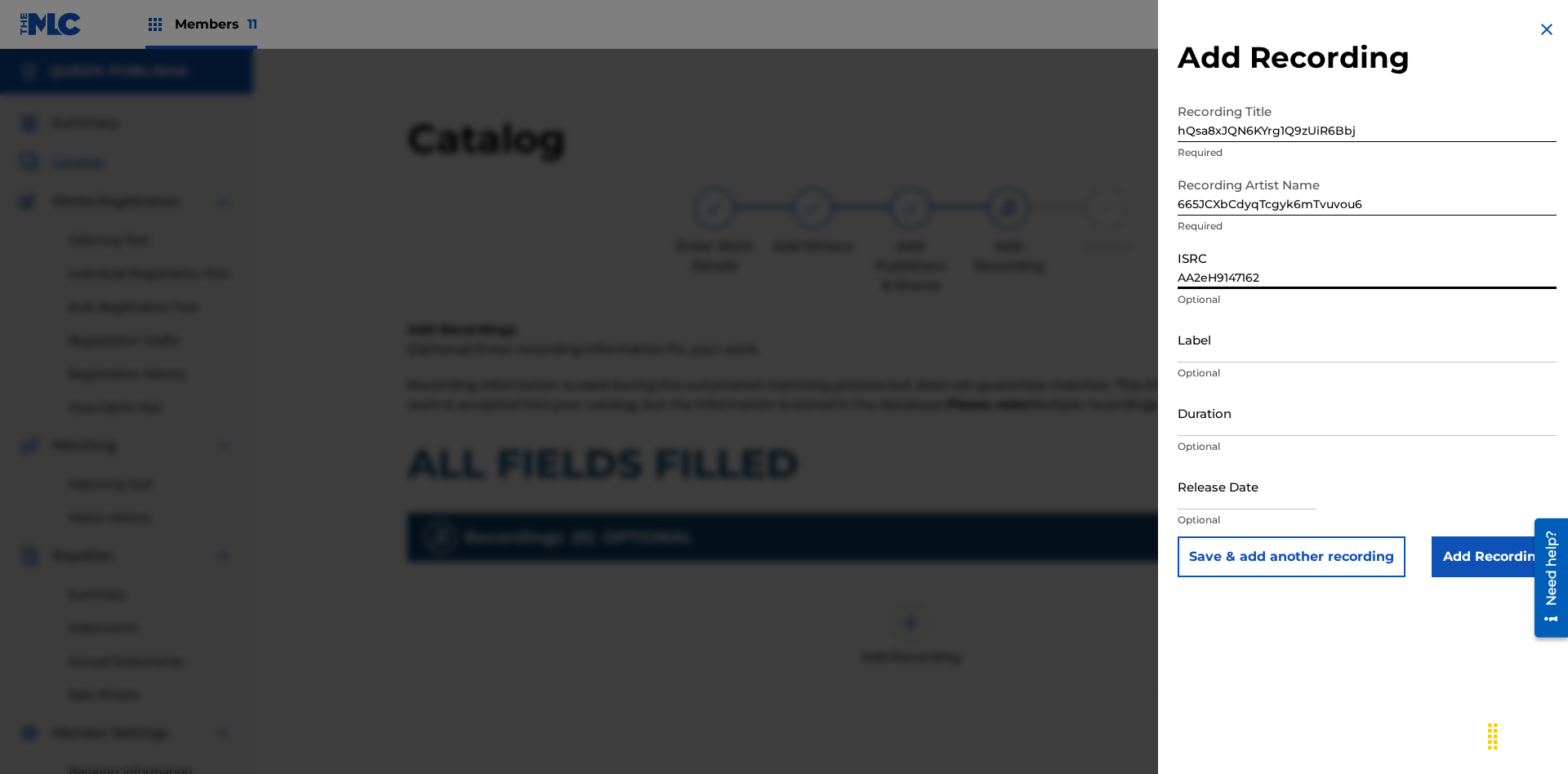
click at [1367, 339] on input "Label" at bounding box center [1367, 340] width 379 height 47
click at [1367, 413] on input "Duration" at bounding box center [1367, 413] width 379 height 47
click at [1367, 413] on input "1" at bounding box center [1367, 413] width 379 height 47
click at [1260, 488] on input "text" at bounding box center [1247, 487] width 139 height 47
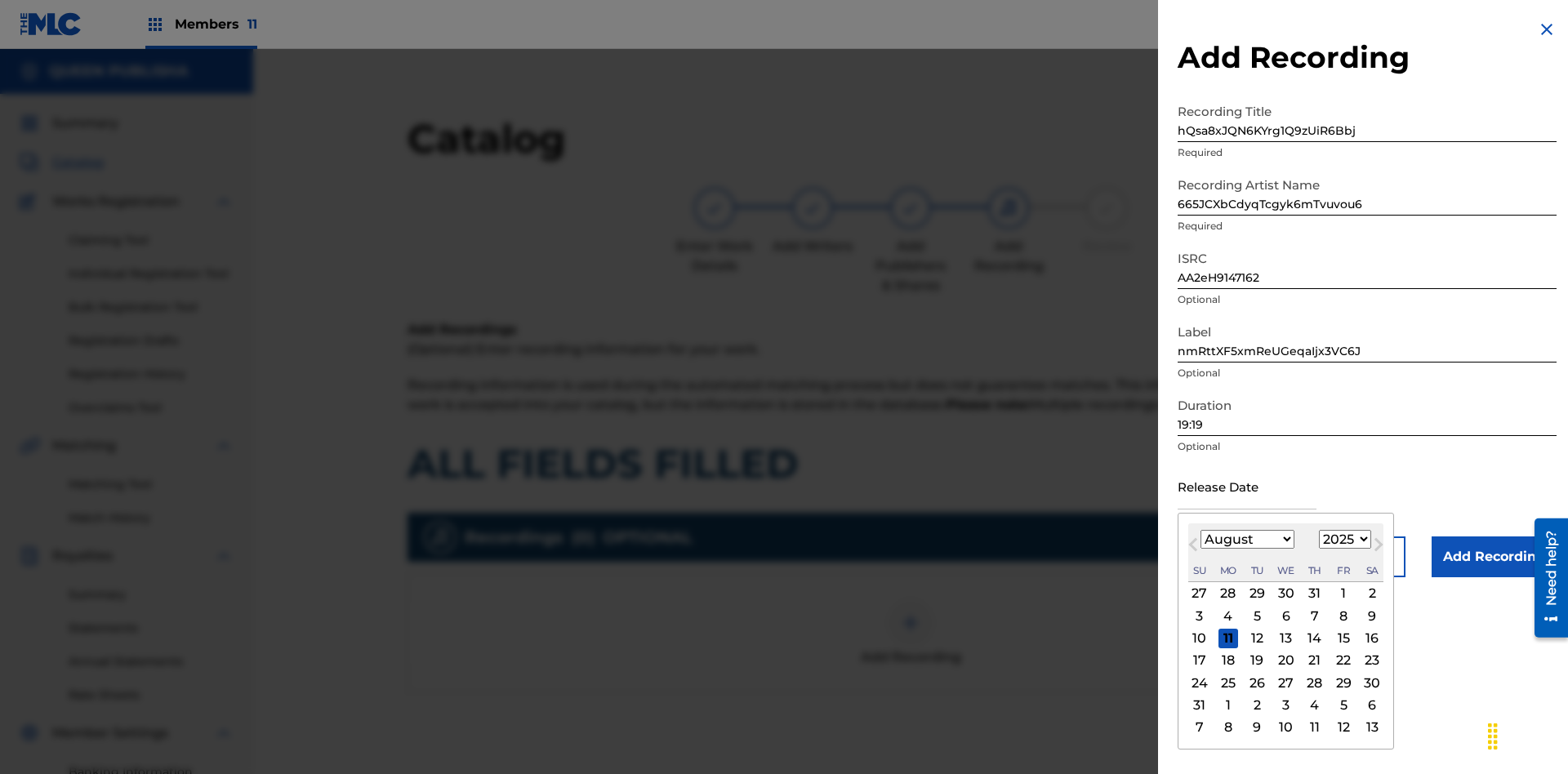
click at [1246, 539] on select "January February March April May June July August September October November De…" at bounding box center [1248, 539] width 94 height 19
click at [1343, 539] on select "1900 1901 1902 1903 1904 1905 1906 1907 1908 1909 1910 1911 1912 1913 1914 1915…" at bounding box center [1346, 539] width 53 height 19
click at [1341, 594] on div "1" at bounding box center [1343, 593] width 20 height 20
click at [1494, 557] on input "Add Recording" at bounding box center [1494, 557] width 125 height 41
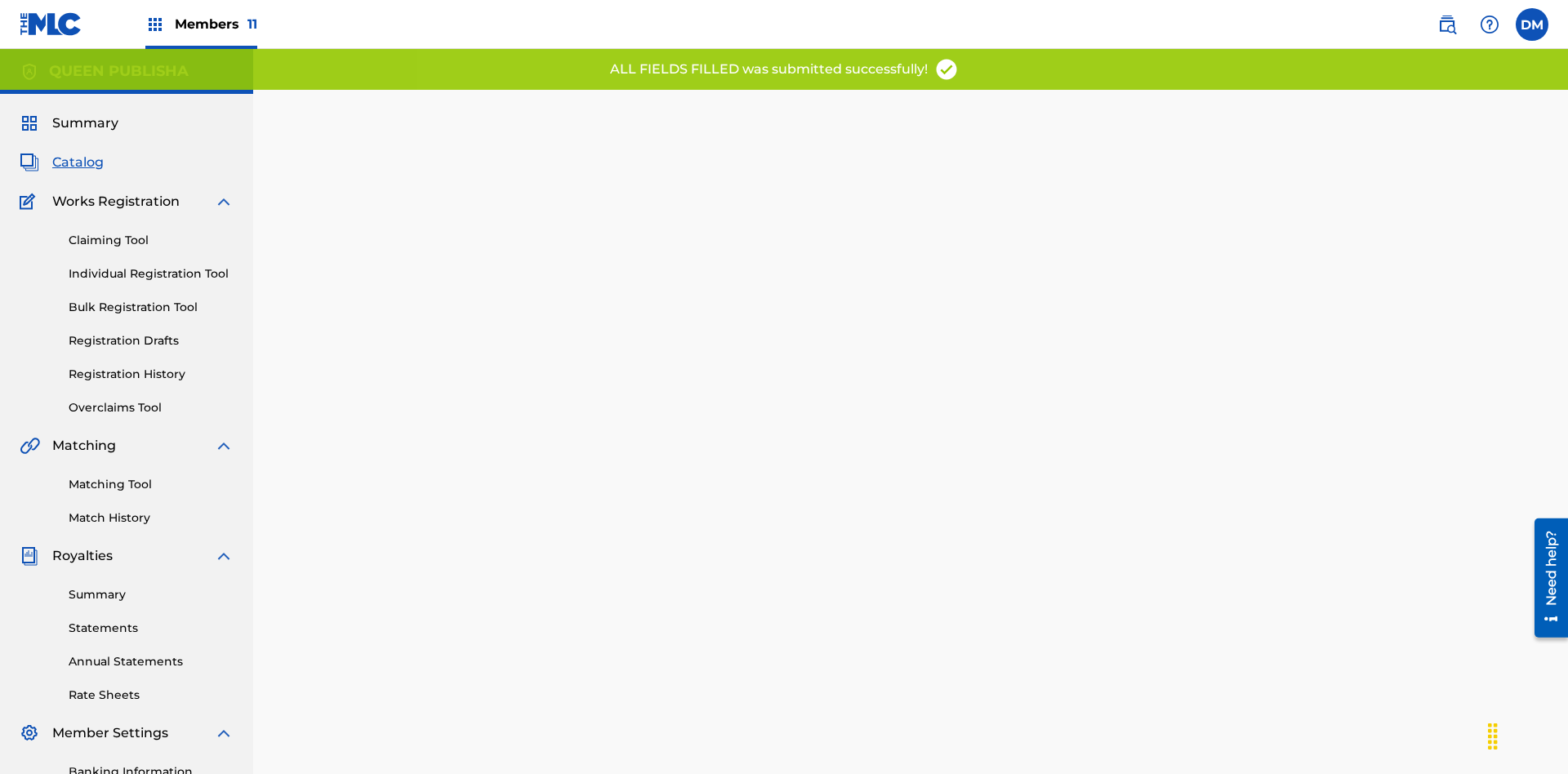
click at [83, 366] on link "Registration History" at bounding box center [151, 374] width 165 height 17
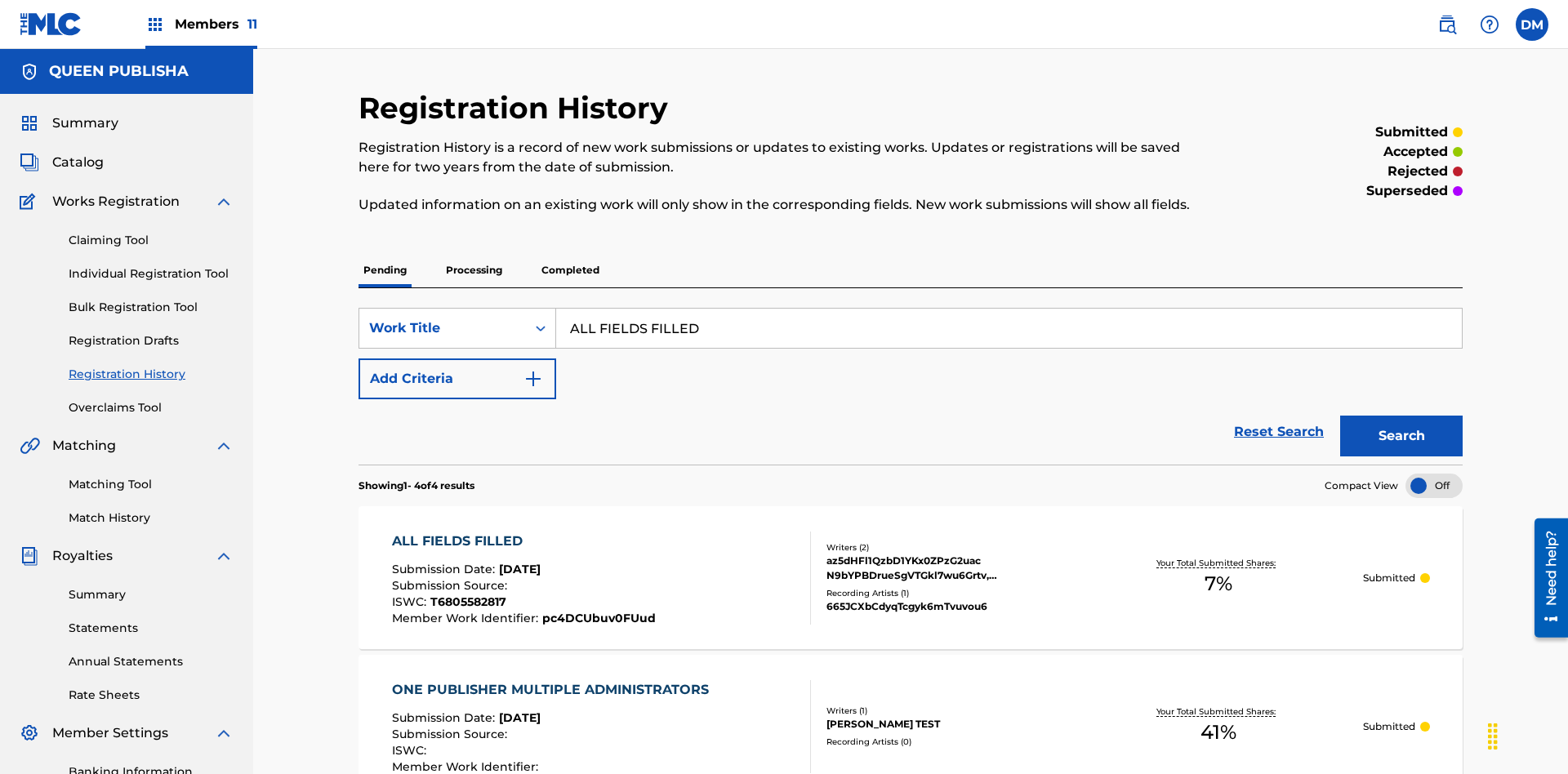
click at [1402, 416] on button "Search" at bounding box center [1401, 436] width 123 height 41
